Goal: Task Accomplishment & Management: Use online tool/utility

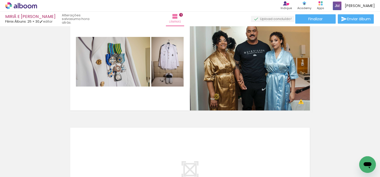
scroll to position [3660, 0]
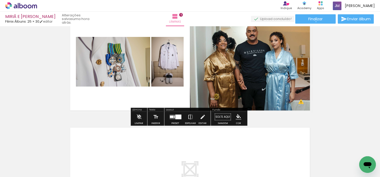
drag, startPoint x: 314, startPoint y: 22, endPoint x: 240, endPoint y: 31, distance: 73.8
click at [301, 0] on div "MIRIÃ E [PERSON_NAME] Álbuns: 25 × 30 editar uma hora atrás. Lâminas 5 Finaliza…" at bounding box center [190, 0] width 380 height 0
click at [24, 171] on span "Adicionar Fotos" at bounding box center [19, 171] width 16 height 6
click at [0, 0] on input "file" at bounding box center [0, 0] width 0 height 0
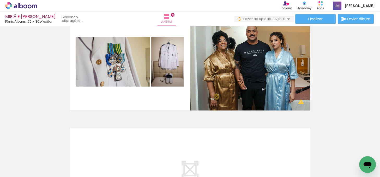
scroll to position [0, 2436]
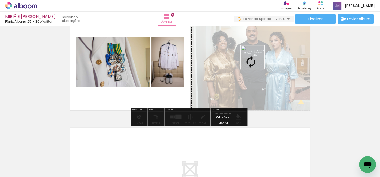
drag, startPoint x: 353, startPoint y: 156, endPoint x: 256, endPoint y: 62, distance: 135.1
click at [256, 62] on quentale-workspace at bounding box center [190, 88] width 380 height 177
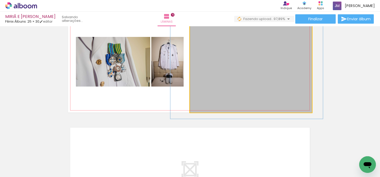
drag, startPoint x: 289, startPoint y: 72, endPoint x: 285, endPoint y: 72, distance: 4.2
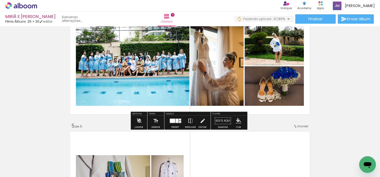
scroll to position [346, 0]
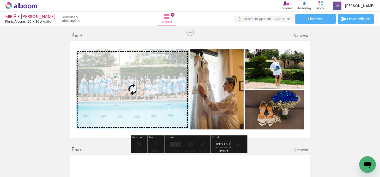
drag, startPoint x: 336, startPoint y: 160, endPoint x: 129, endPoint y: 89, distance: 219.3
click at [129, 89] on quentale-workspace at bounding box center [190, 88] width 380 height 177
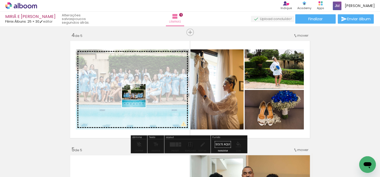
drag, startPoint x: 300, startPoint y: 163, endPoint x: 137, endPoint y: 99, distance: 174.3
click at [137, 99] on quentale-workspace at bounding box center [190, 88] width 380 height 177
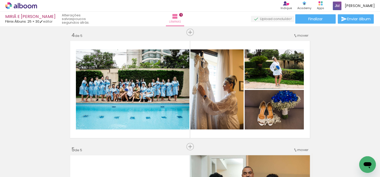
scroll to position [370, 0]
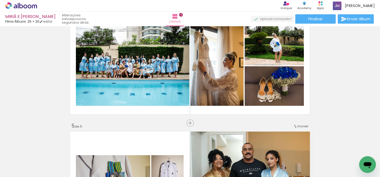
click at [292, 150] on iron-icon at bounding box center [288, 149] width 5 height 5
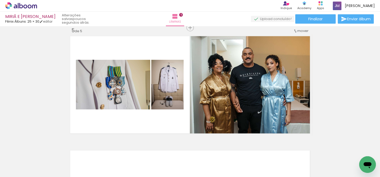
scroll to position [469, 0]
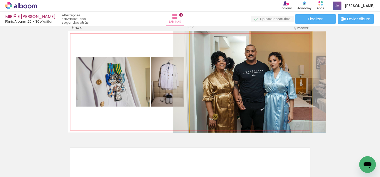
drag, startPoint x: 243, startPoint y: 73, endPoint x: 277, endPoint y: 75, distance: 33.6
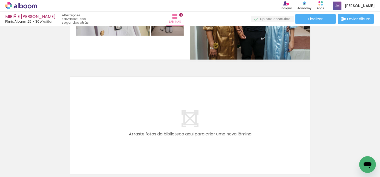
scroll to position [0, 2425]
click at [215, 150] on iron-icon at bounding box center [212, 149] width 5 height 5
click at [17, 163] on input "Todas as fotos" at bounding box center [15, 161] width 20 height 4
click at [0, 0] on slot "Não utilizadas" at bounding box center [0, 0] width 0 height 0
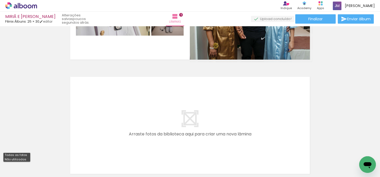
type input "Não utilizadas"
click at [102, 150] on iron-icon at bounding box center [98, 149] width 5 height 5
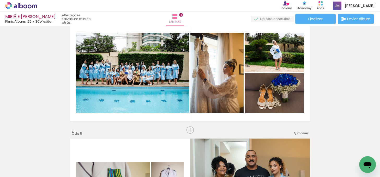
scroll to position [350, 0]
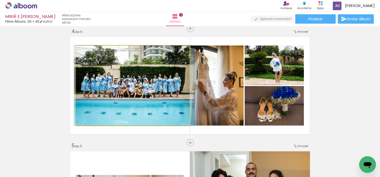
drag, startPoint x: 153, startPoint y: 91, endPoint x: 168, endPoint y: 95, distance: 14.8
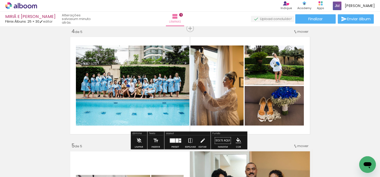
click at [348, 101] on div "Inserir lâmina 1 de 5 Inserir lâmina 2 de 5 Inserir lâmina 3 de 5 Inserir lâmin…" at bounding box center [190, 22] width 380 height 688
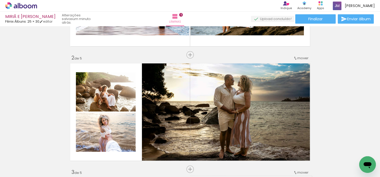
scroll to position [213, 0]
